Goal: Find specific page/section: Find specific page/section

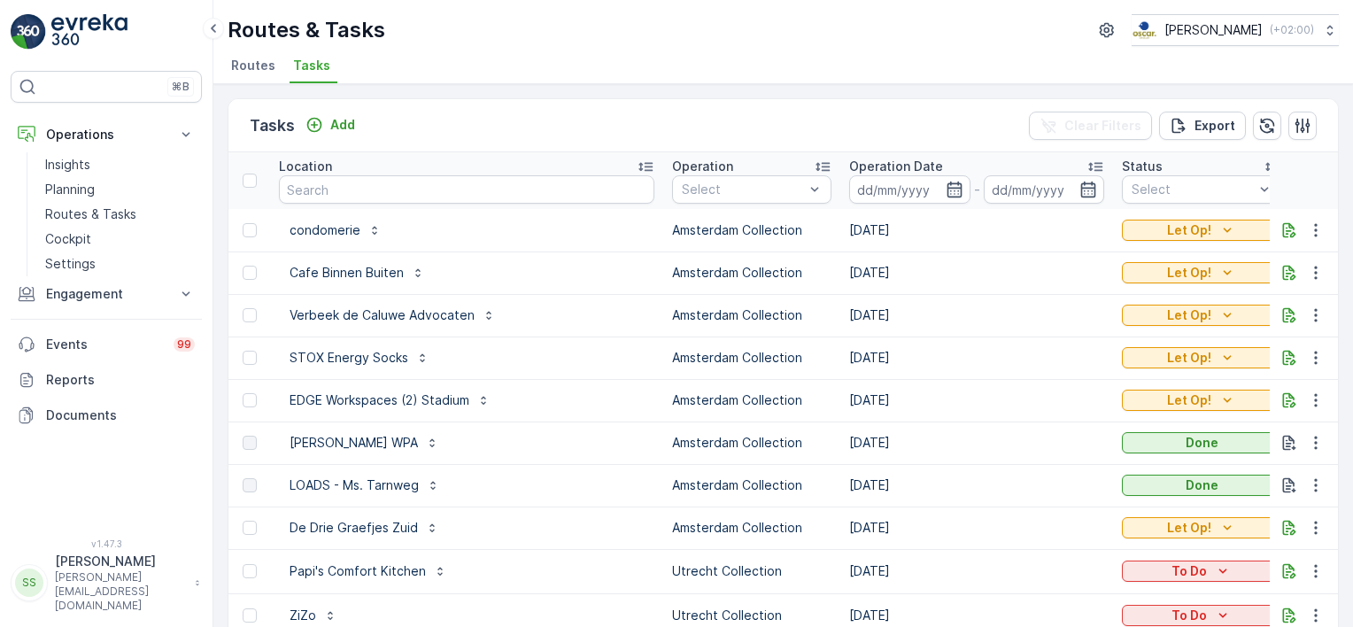
click at [484, 72] on ul "Routes Tasks" at bounding box center [776, 68] width 1097 height 30
click at [340, 181] on input "text" at bounding box center [466, 189] width 375 height 28
type input "e"
type input "weesper"
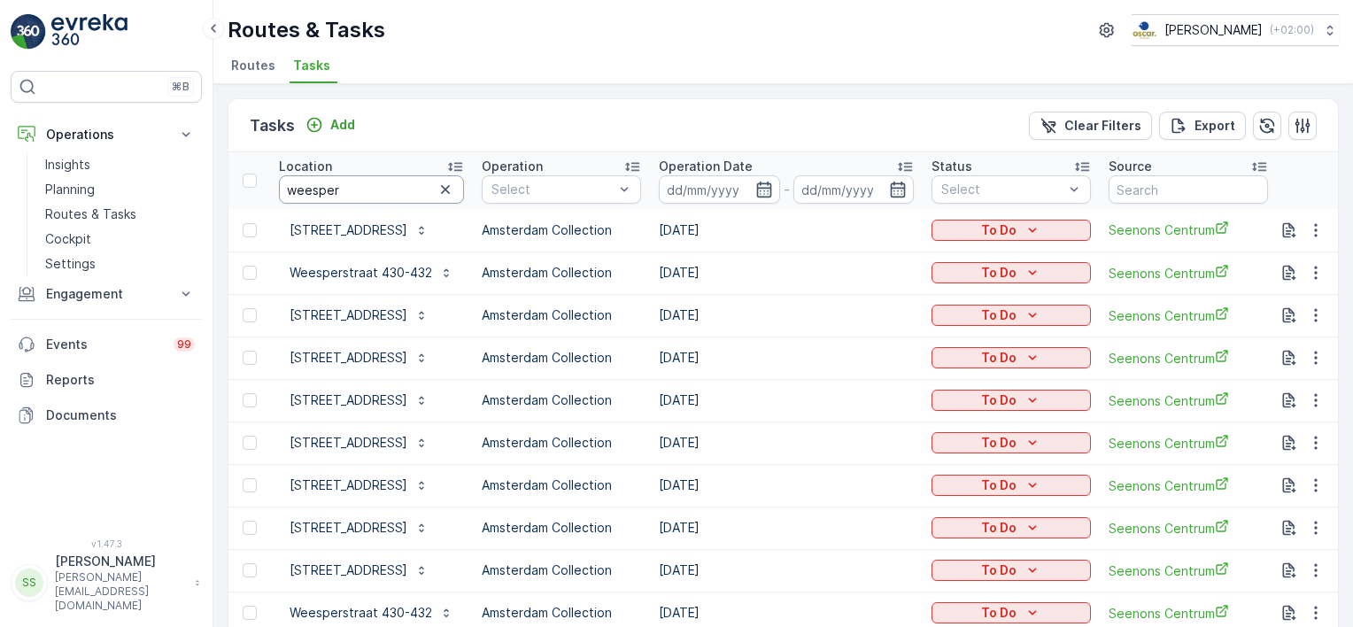
click at [340, 181] on input "weesper" at bounding box center [371, 189] width 185 height 28
type input "[STREET_ADDRESS]"
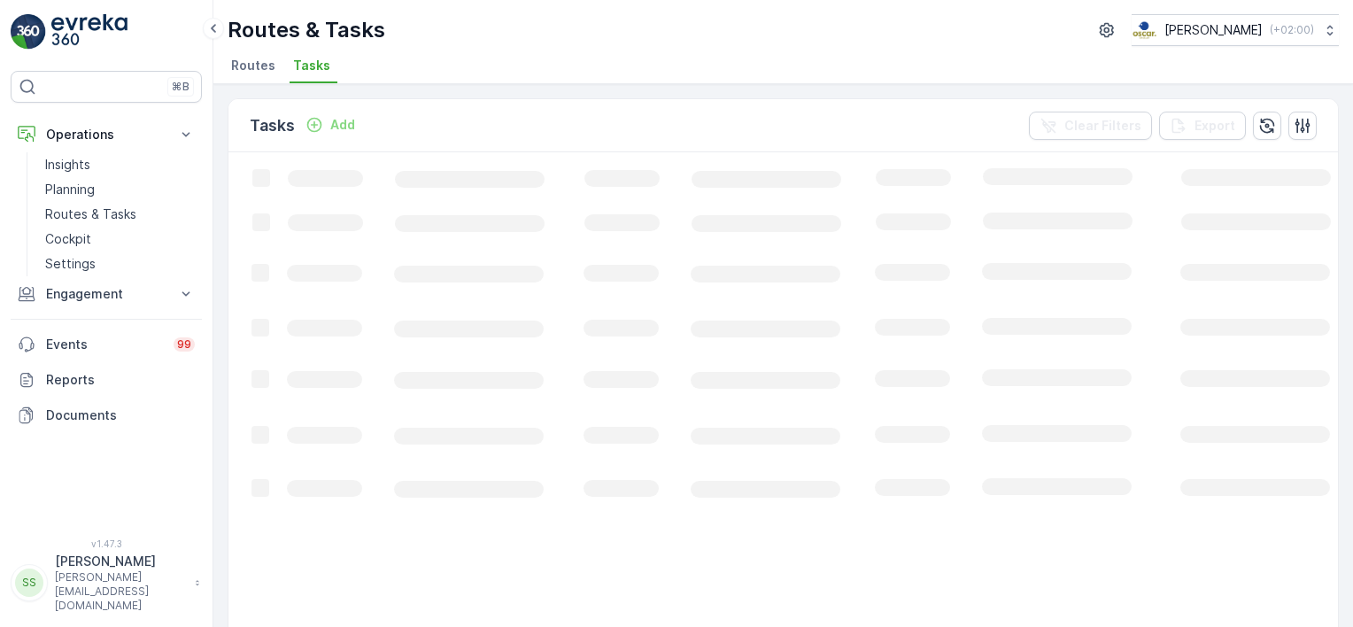
click at [716, 117] on div "Tasks Add Clear Filters Export" at bounding box center [782, 125] width 1109 height 53
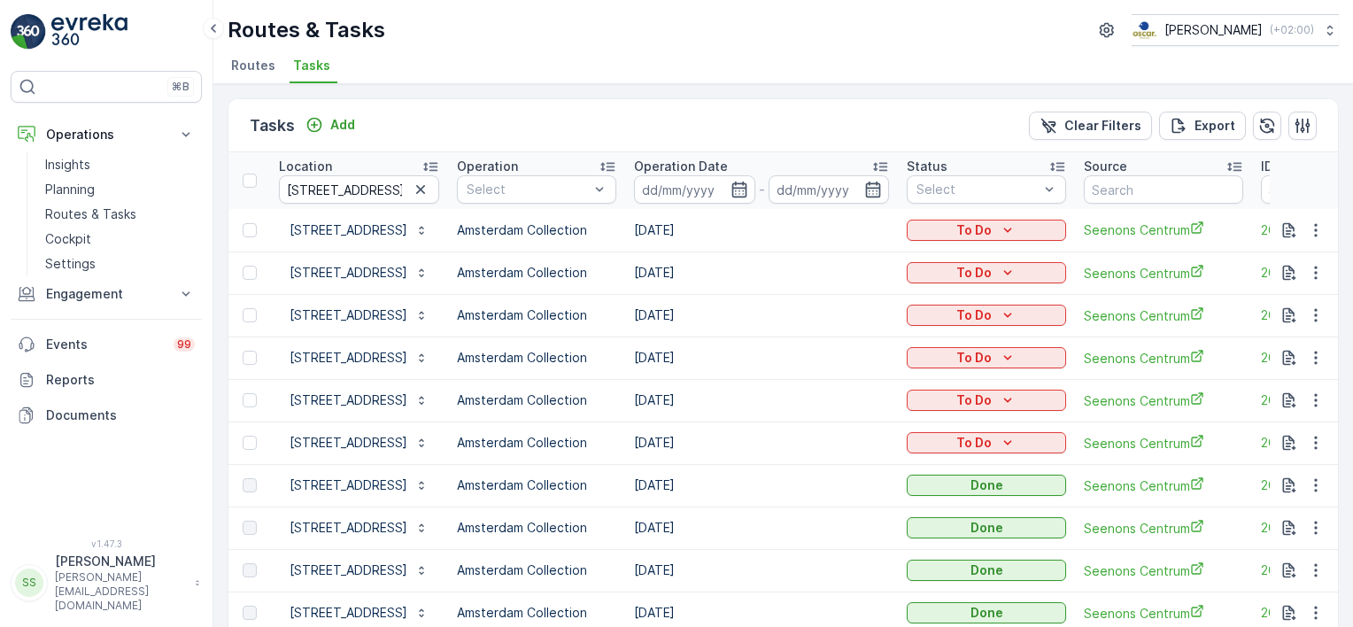
click at [877, 109] on div "Tasks Add Clear Filters Export" at bounding box center [782, 125] width 1109 height 53
click at [574, 78] on ul "Routes Tasks" at bounding box center [776, 68] width 1097 height 30
click at [770, 60] on ul "Routes Tasks" at bounding box center [776, 68] width 1097 height 30
click at [499, 74] on ul "Routes Tasks" at bounding box center [776, 68] width 1097 height 30
